Goal: Information Seeking & Learning: Understand process/instructions

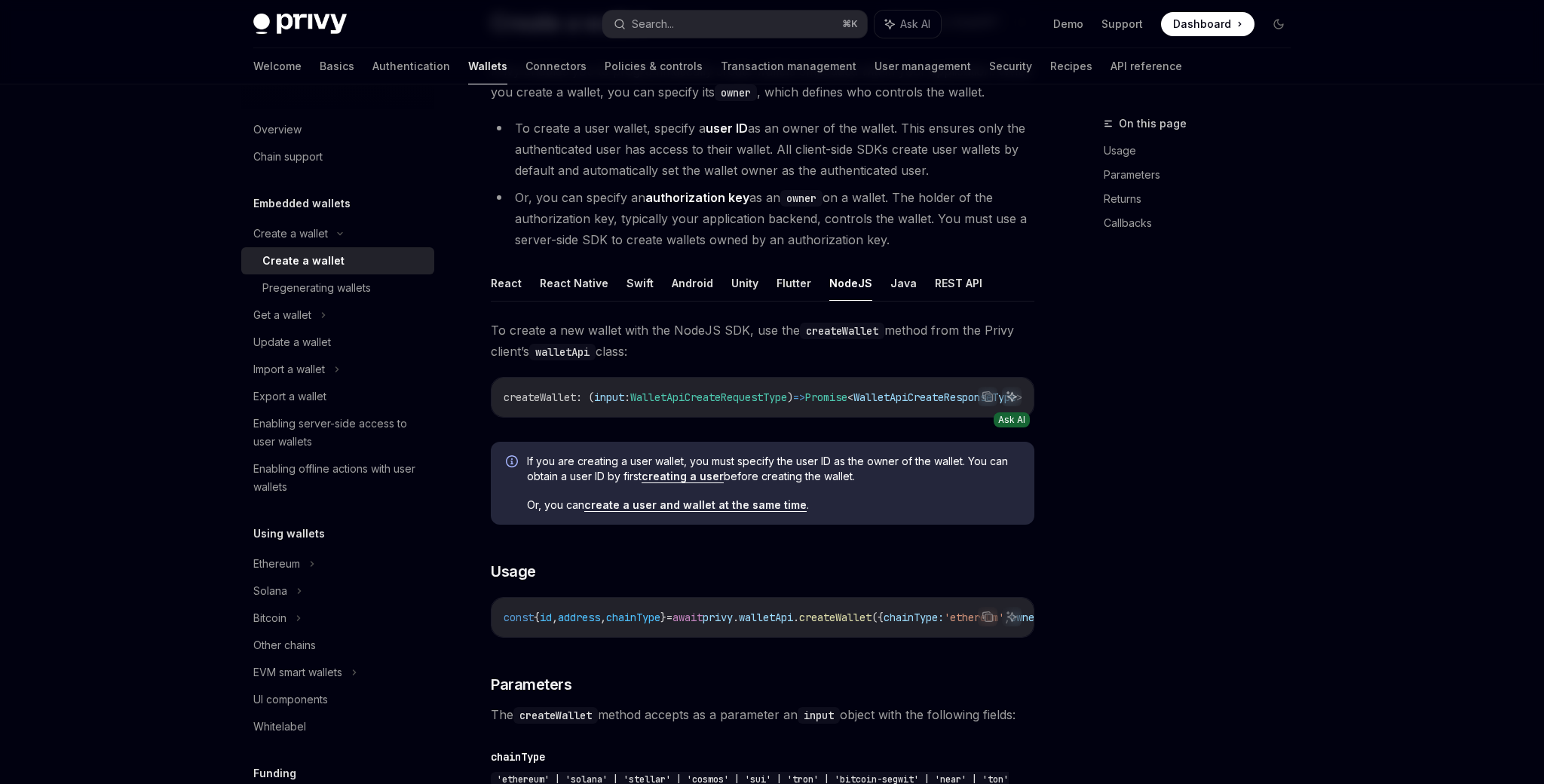
scroll to position [126, 0]
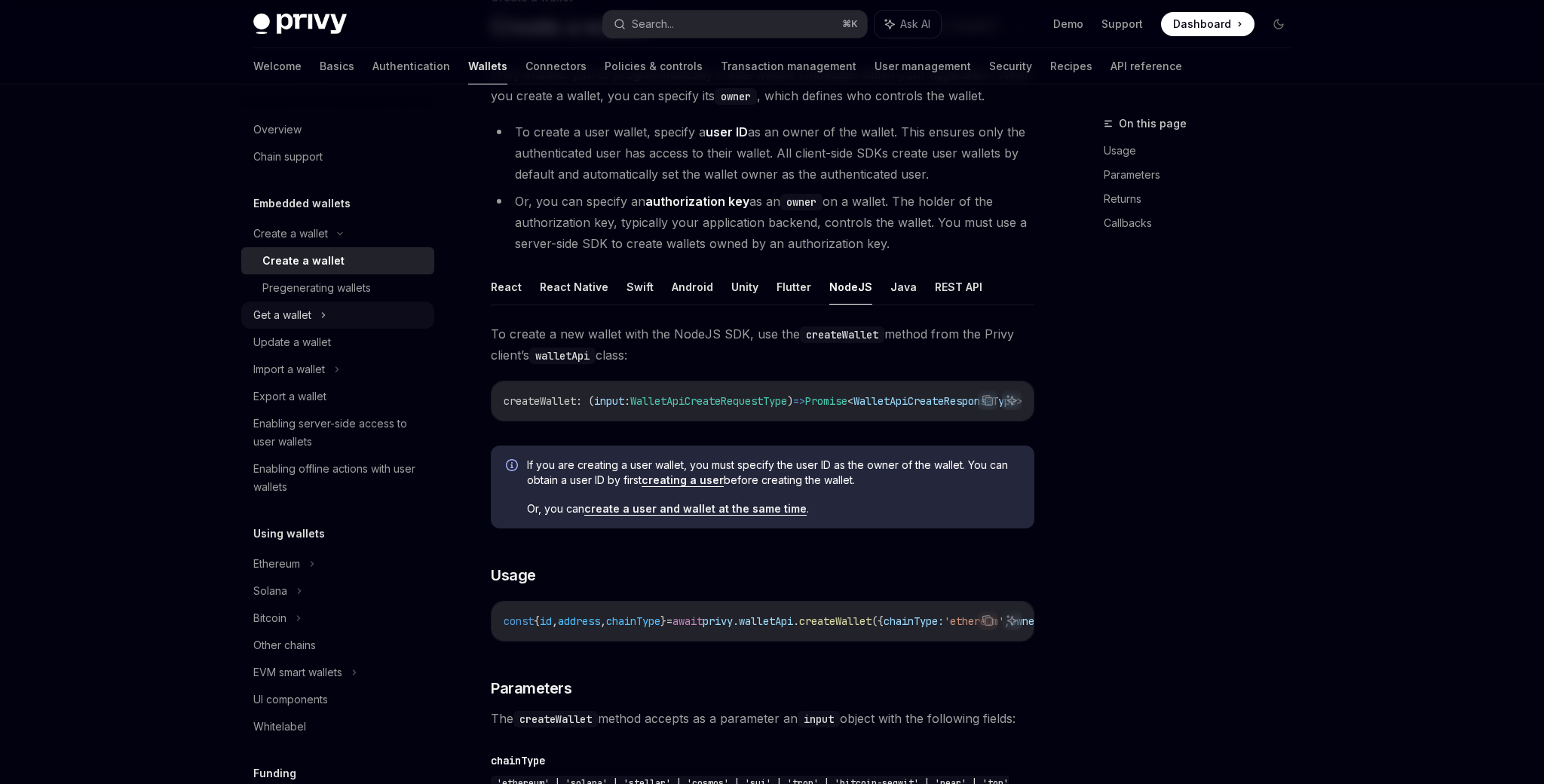
click at [295, 303] on div "Get a wallet" at bounding box center [338, 315] width 193 height 27
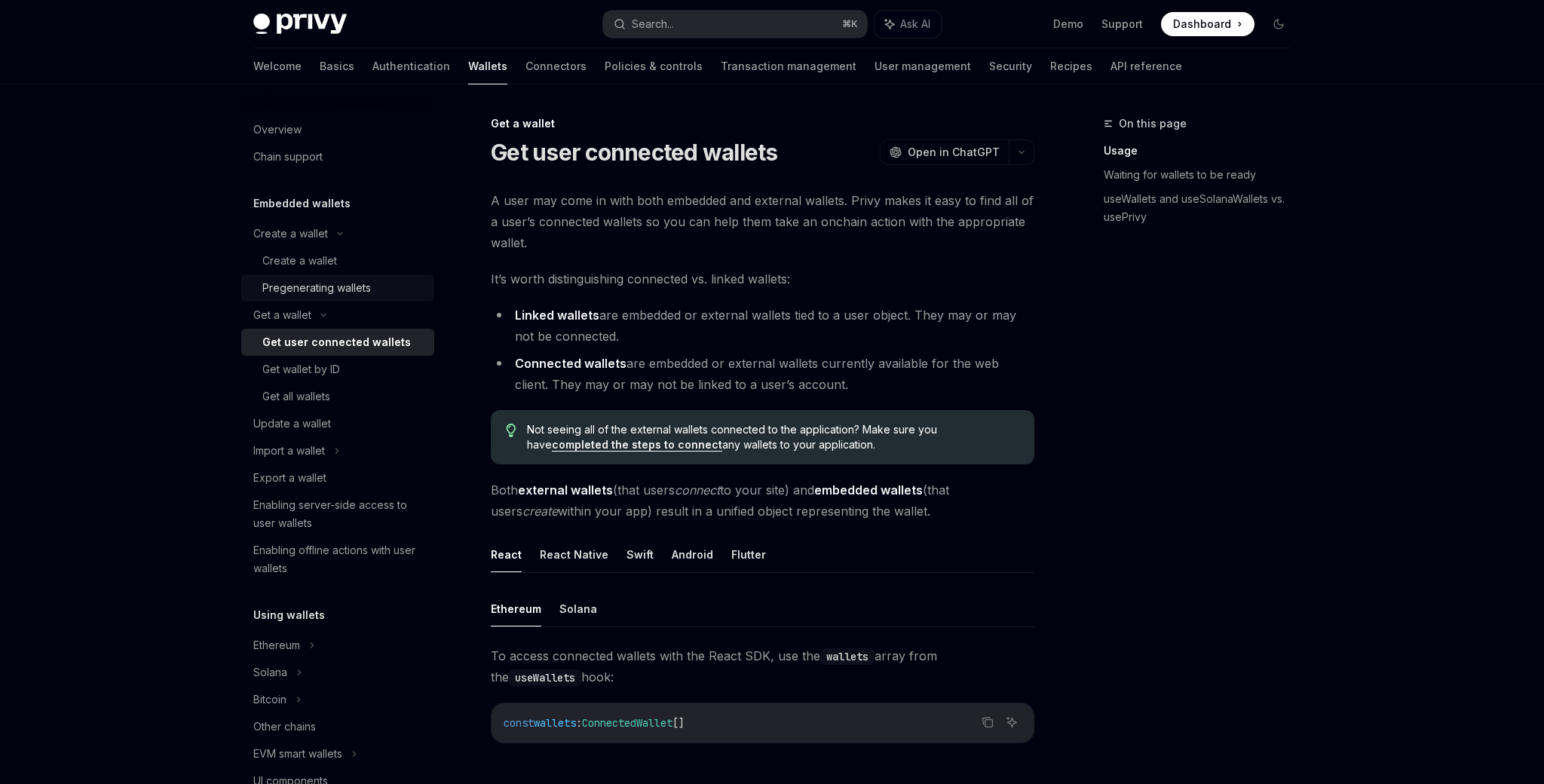
click at [320, 281] on div "Pregenerating wallets" at bounding box center [317, 287] width 109 height 18
type textarea "*"
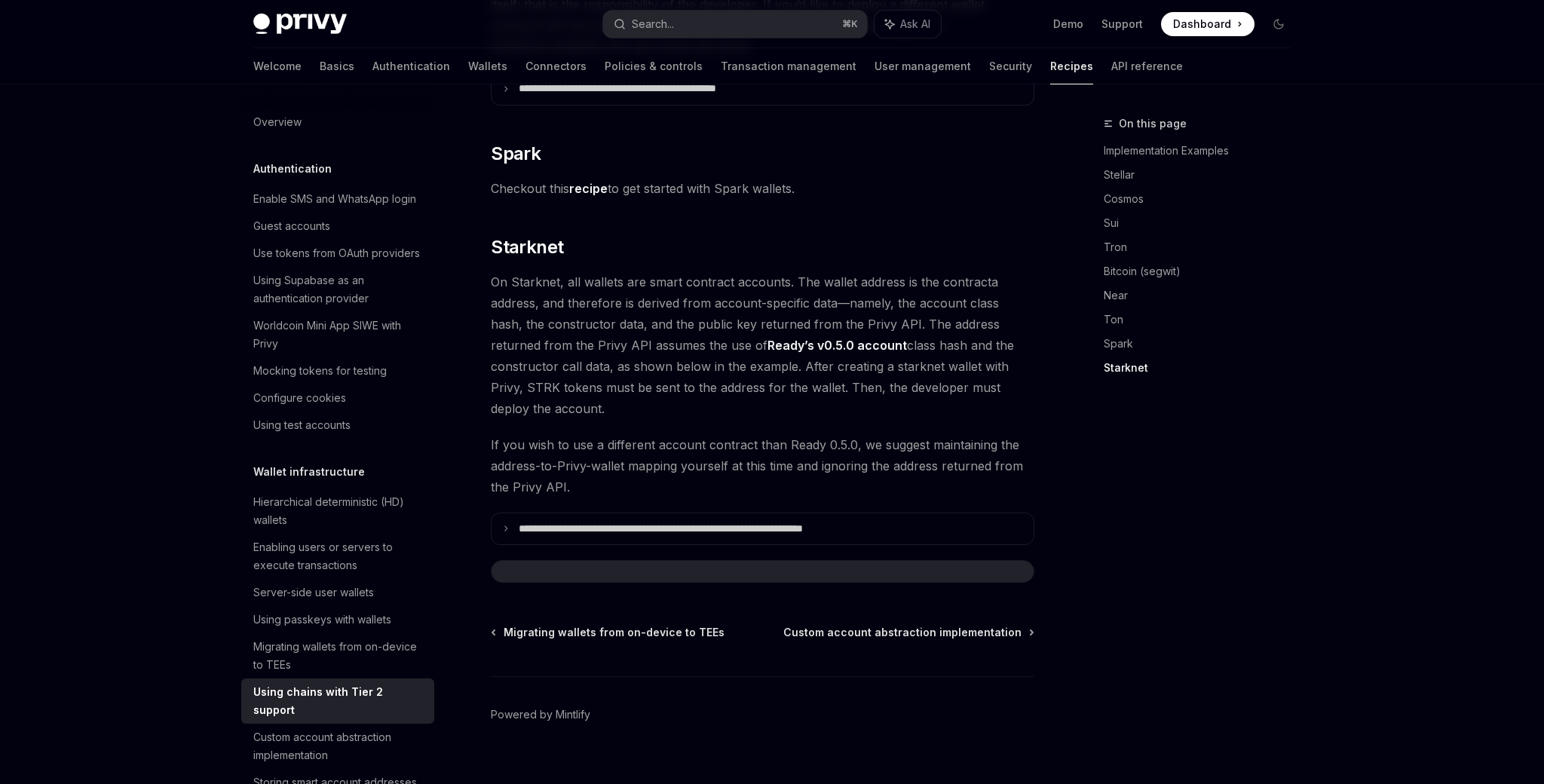
scroll to position [1910, 0]
click at [617, 362] on span "On Starknet, all wallets are smart contract accounts. The wallet address is the…" at bounding box center [762, 344] width 543 height 147
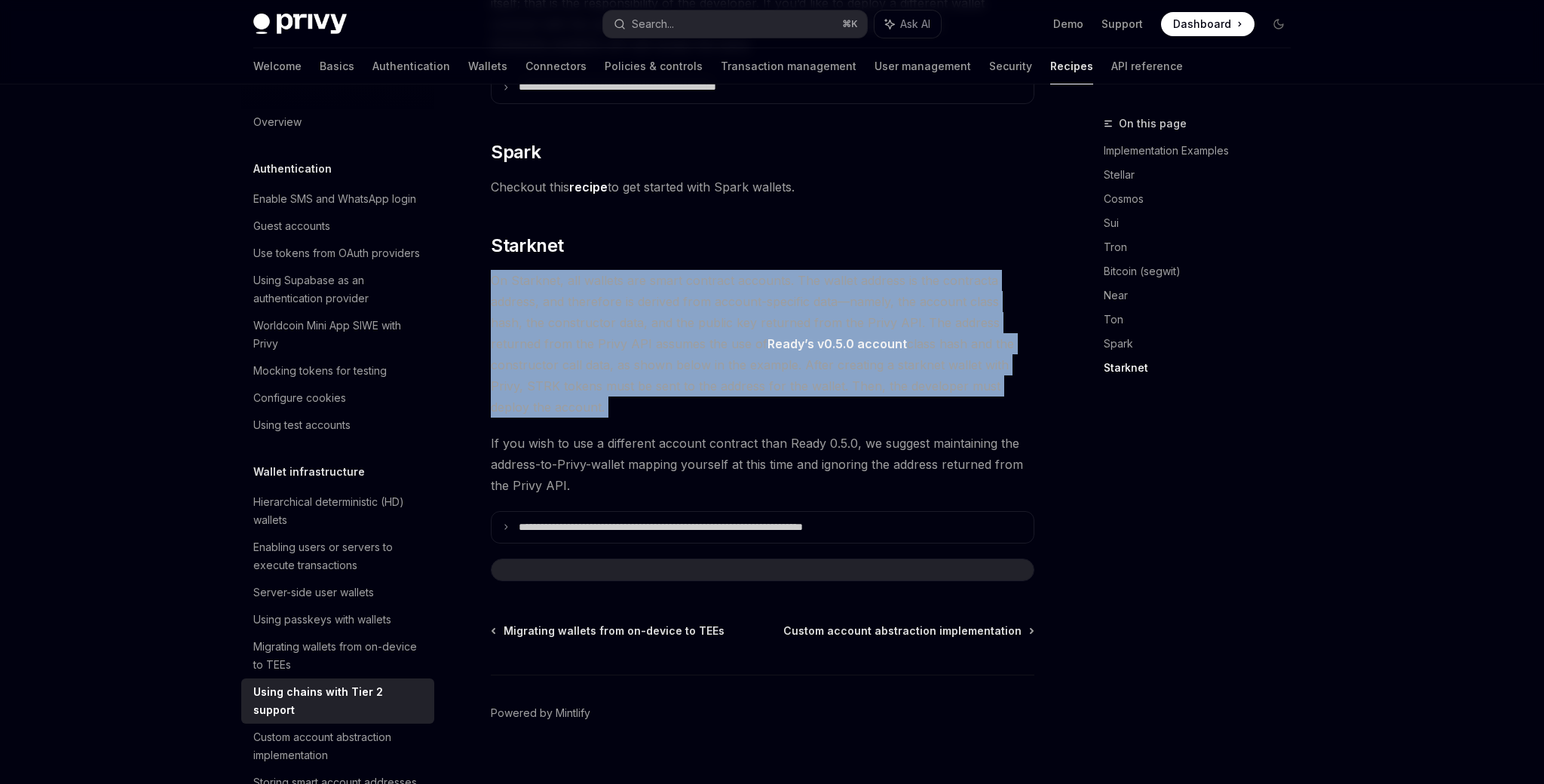
click at [617, 362] on span "On Starknet, all wallets are smart contract accounts. The wallet address is the…" at bounding box center [762, 344] width 543 height 147
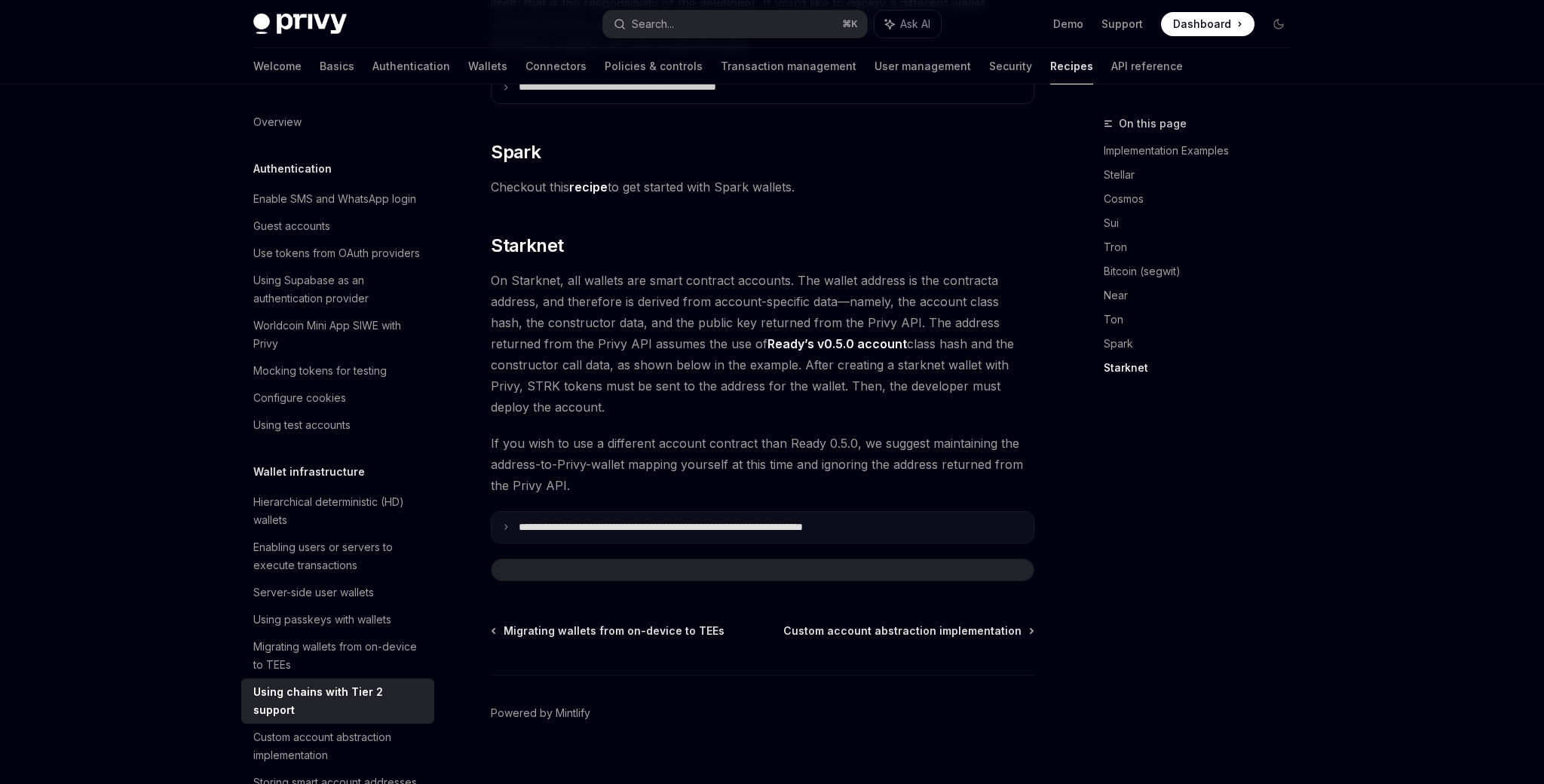
click at [584, 521] on p "**********" at bounding box center [716, 527] width 394 height 13
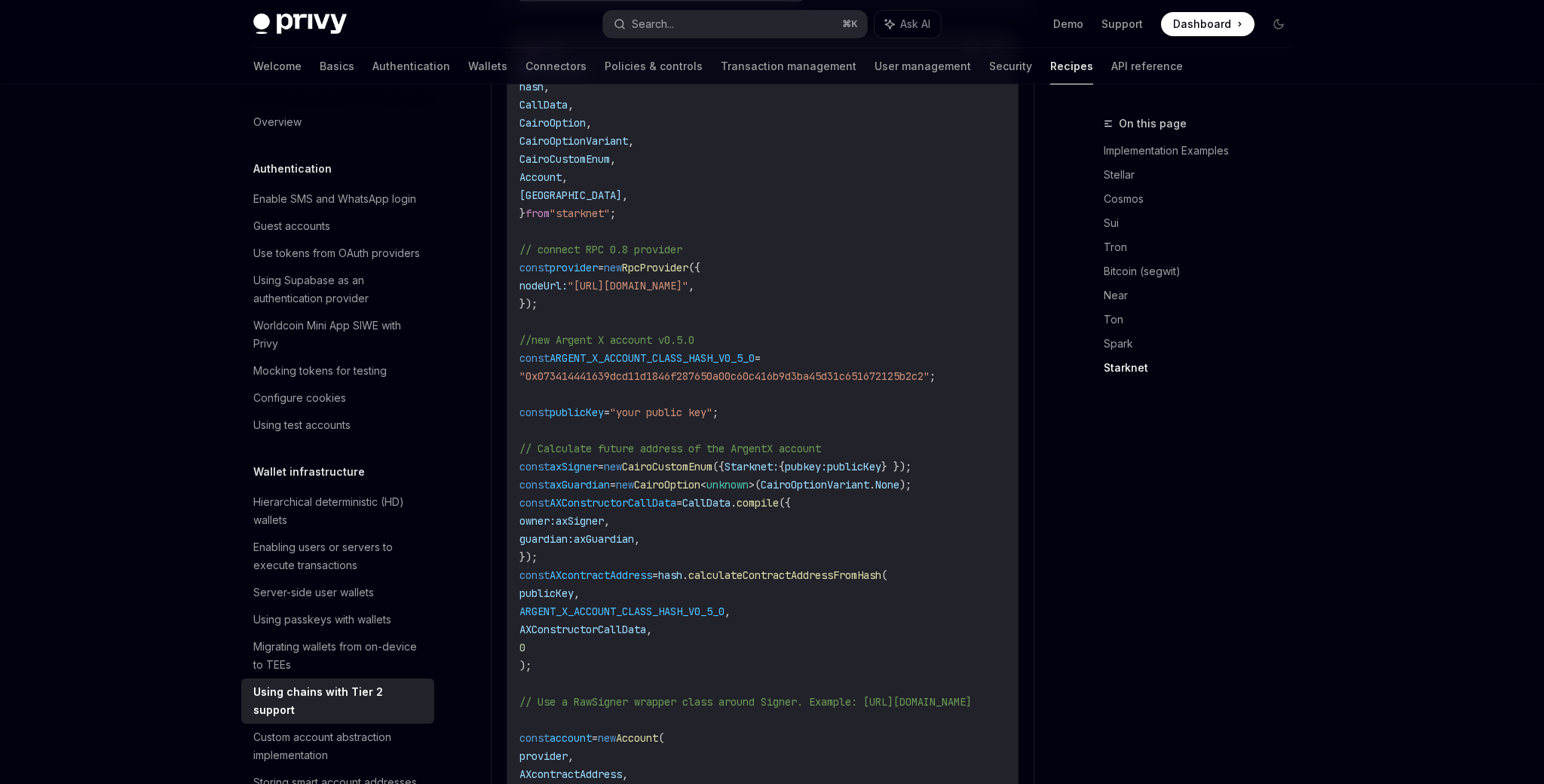
scroll to position [2430, 0]
